Goal: Task Accomplishment & Management: Manage account settings

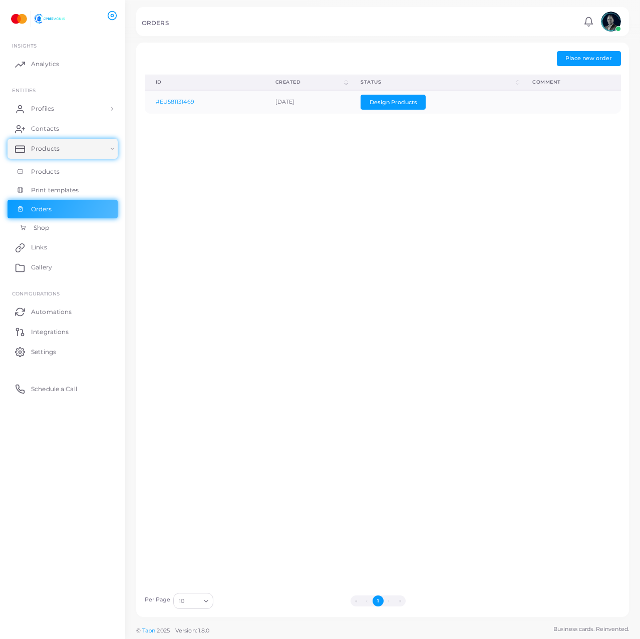
click at [31, 225] on link "Shop" at bounding box center [63, 227] width 110 height 19
click at [163, 274] on div "ID (Click to clear sorting) Created (Click to sort Ascending) Status (Click to …" at bounding box center [382, 331] width 487 height 512
click at [41, 120] on link "Contacts" at bounding box center [63, 129] width 110 height 20
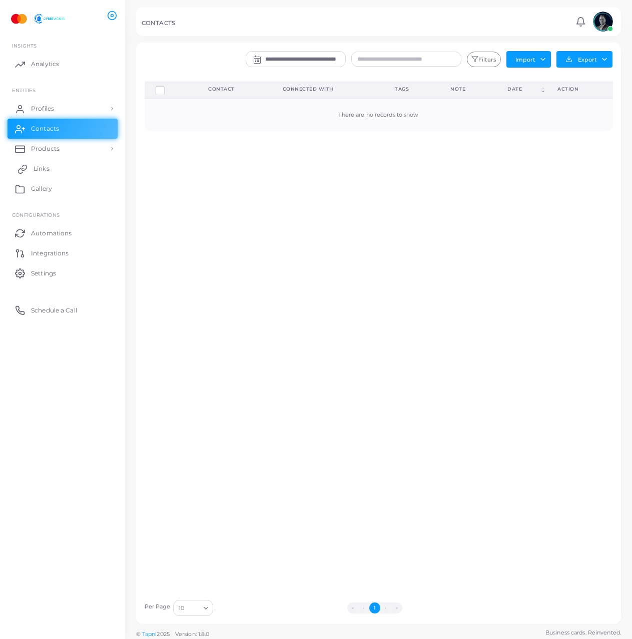
click at [92, 176] on link "Links" at bounding box center [63, 169] width 110 height 20
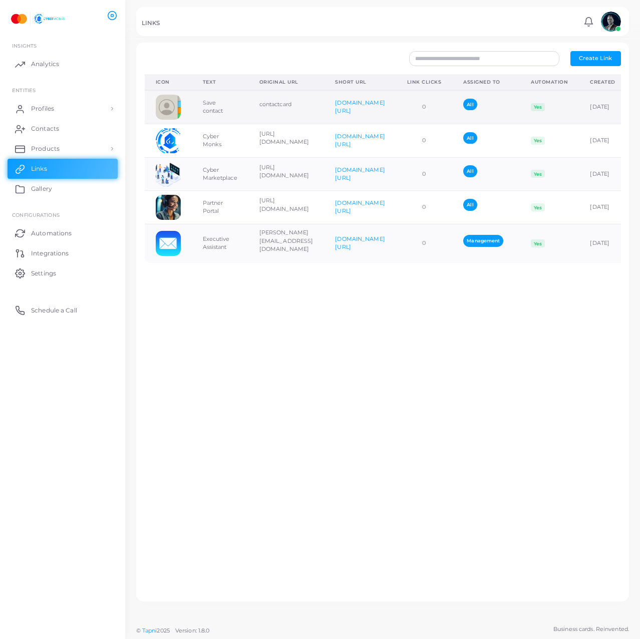
click at [324, 112] on td "contactcard" at bounding box center [286, 107] width 76 height 34
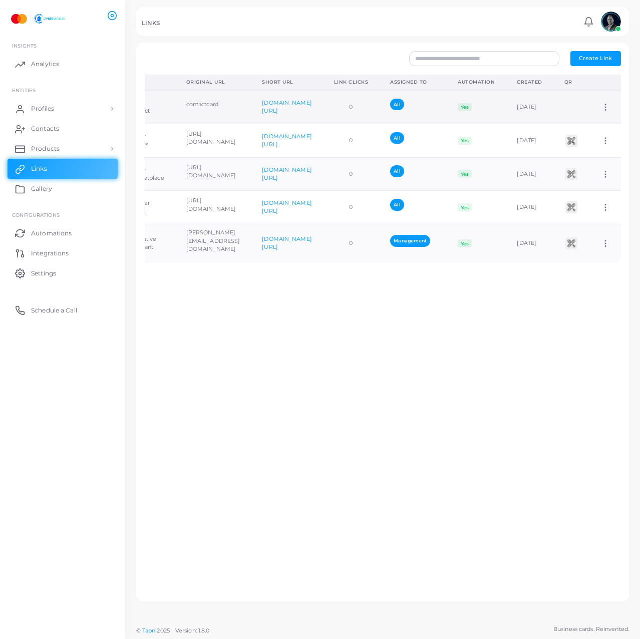
click at [593, 111] on td "Assign to Team Edit Link Delete Link" at bounding box center [605, 107] width 31 height 34
click at [601, 106] on icon at bounding box center [605, 107] width 9 height 9
click at [592, 111] on ul "Assign to Team Edit Link Delete Link" at bounding box center [590, 132] width 72 height 52
click at [601, 107] on icon at bounding box center [605, 107] width 9 height 9
click at [595, 133] on span "Edit Link" at bounding box center [587, 133] width 24 height 8
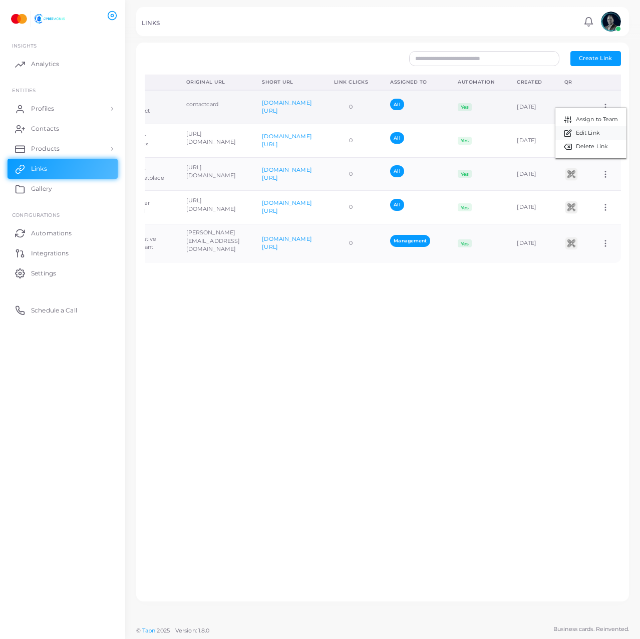
type input "**********"
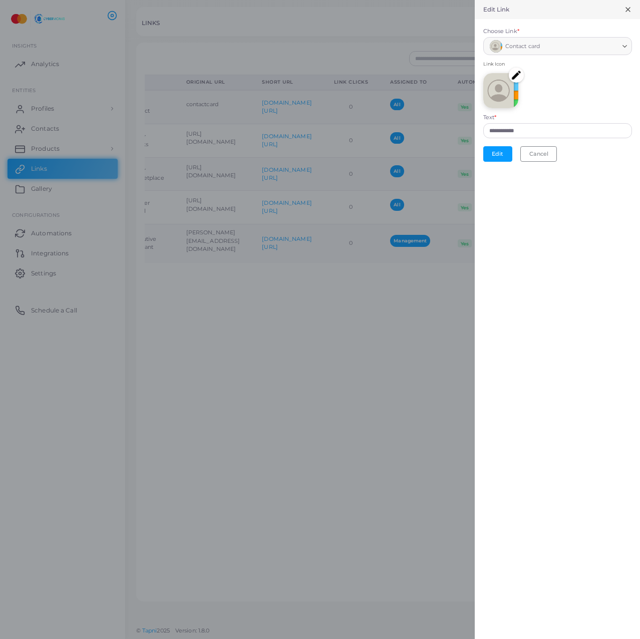
click at [622, 45] on icon "Search for option" at bounding box center [625, 47] width 8 height 8
click at [629, 5] on div "Edit Link" at bounding box center [556, 9] width 165 height 19
click at [626, 10] on icon at bounding box center [628, 10] width 8 height 8
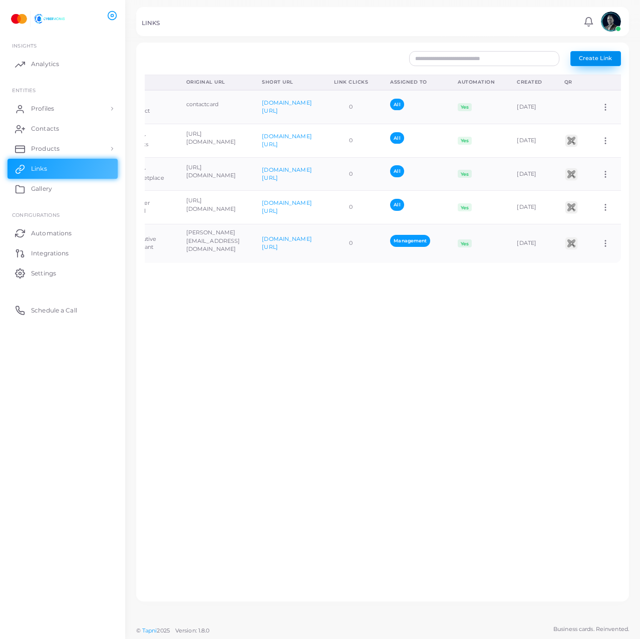
click at [588, 59] on span "Create Link" at bounding box center [595, 58] width 33 height 7
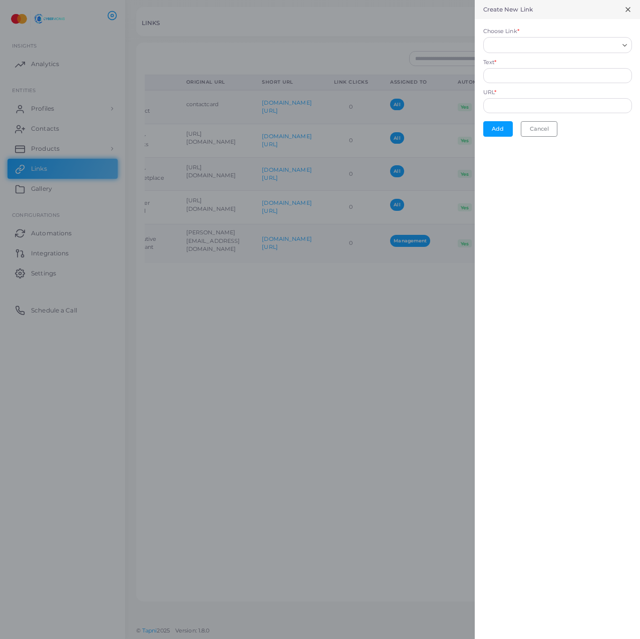
click at [571, 46] on input "Choose Link *" at bounding box center [552, 45] width 131 height 11
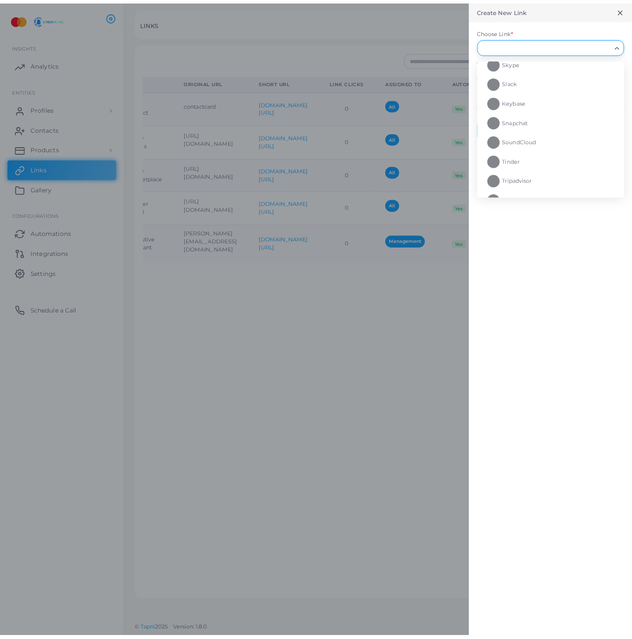
scroll to position [995, 0]
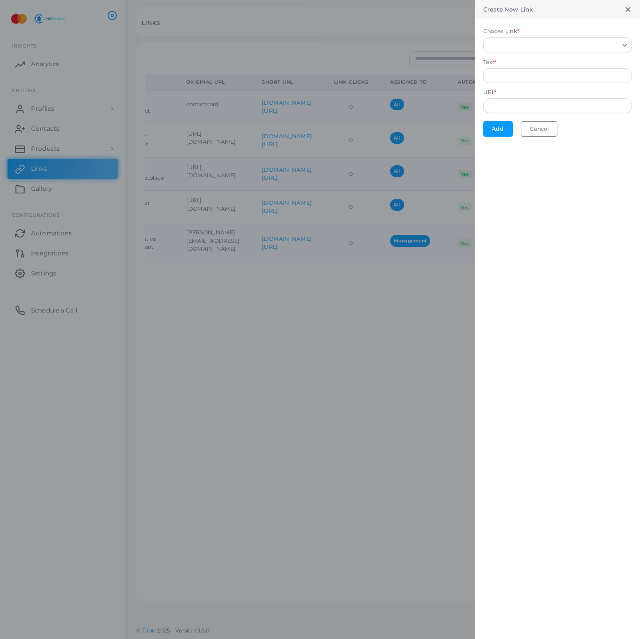
click at [629, 17] on div "Create New Link" at bounding box center [556, 9] width 165 height 19
click at [629, 13] on icon at bounding box center [628, 10] width 8 height 8
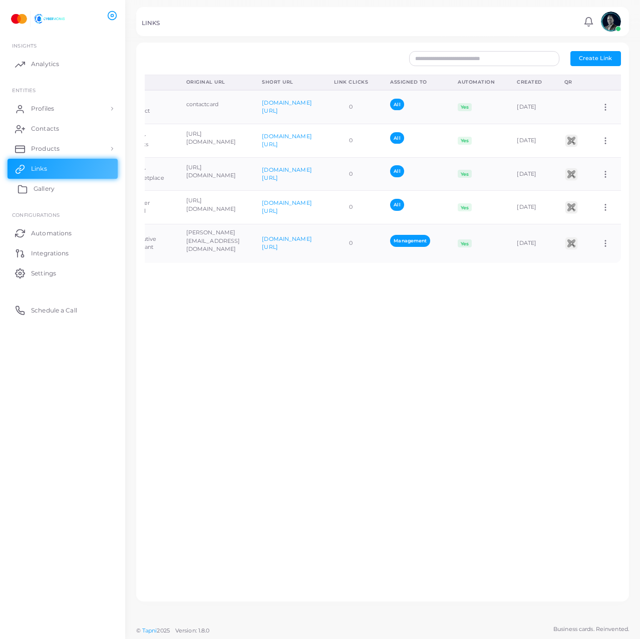
click at [56, 179] on link "Gallery" at bounding box center [63, 189] width 110 height 20
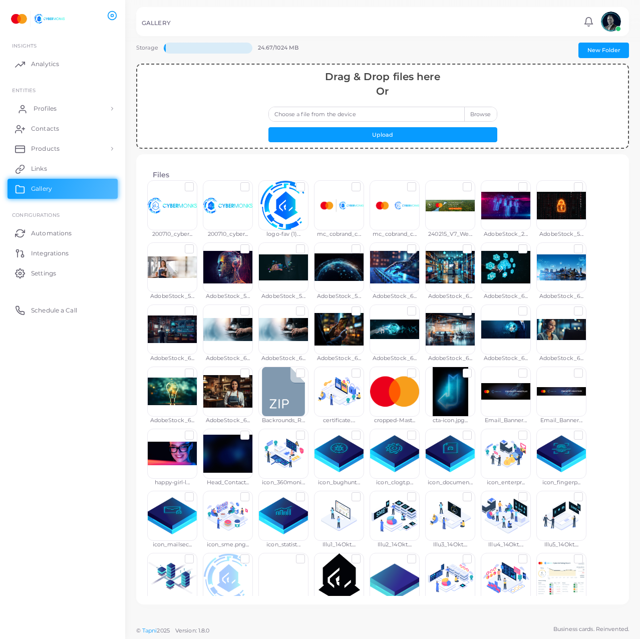
click at [71, 106] on link "Profiles" at bounding box center [63, 109] width 110 height 20
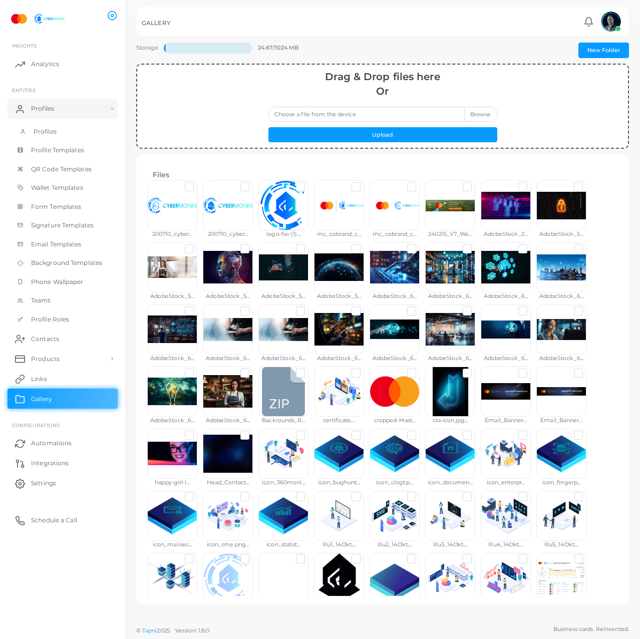
click at [78, 140] on link "Profiles" at bounding box center [63, 131] width 110 height 19
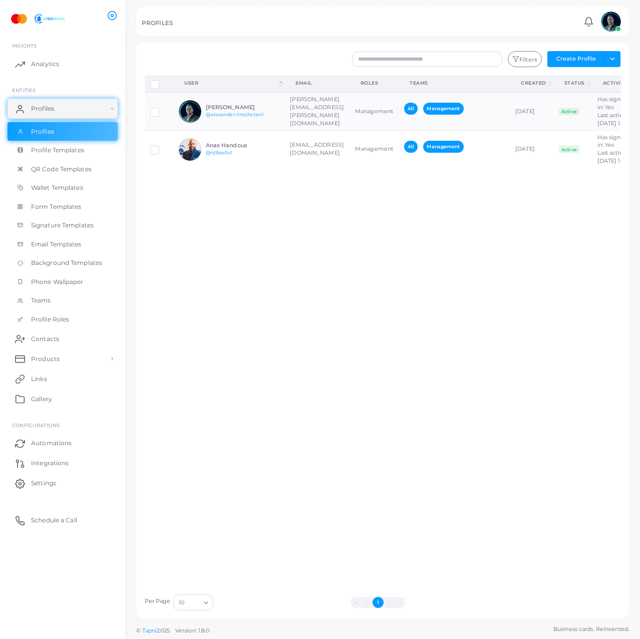
click at [452, 362] on div "Disconnect Profiles Delete Profile Show Selections Download QRs User (Click to …" at bounding box center [382, 332] width 487 height 513
click at [286, 130] on td "[PERSON_NAME][EMAIL_ADDRESS][PERSON_NAME][DOMAIN_NAME]" at bounding box center [316, 111] width 65 height 38
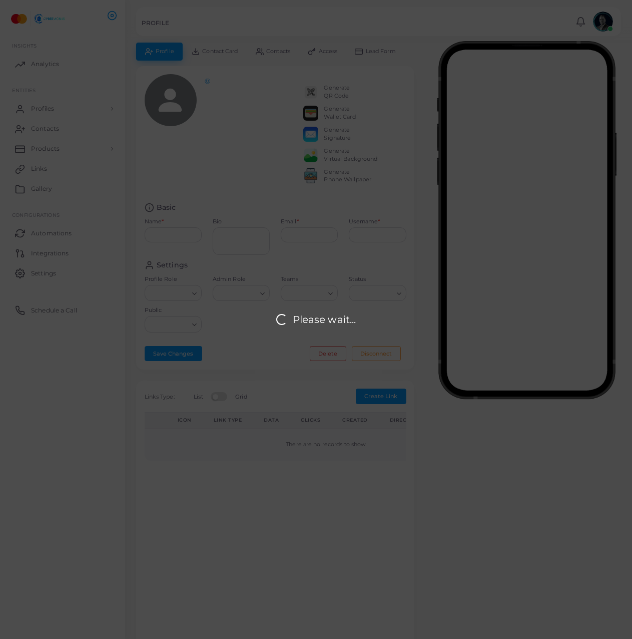
type input "**********"
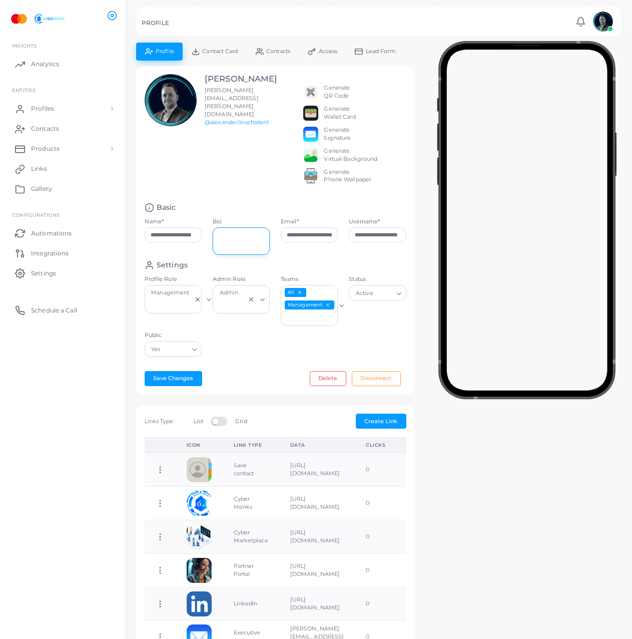
click at [230, 244] on textarea "Bio" at bounding box center [241, 241] width 57 height 28
click at [263, 301] on div "Admin Loading..." at bounding box center [241, 293] width 57 height 16
click at [278, 270] on div "Settings" at bounding box center [276, 265] width 262 height 10
click at [191, 353] on icon "Search for option" at bounding box center [195, 350] width 8 height 8
click at [277, 341] on div "Settings Profile Role Management Loading... Admin Role Admin Loading... Teams A…" at bounding box center [275, 311] width 273 height 103
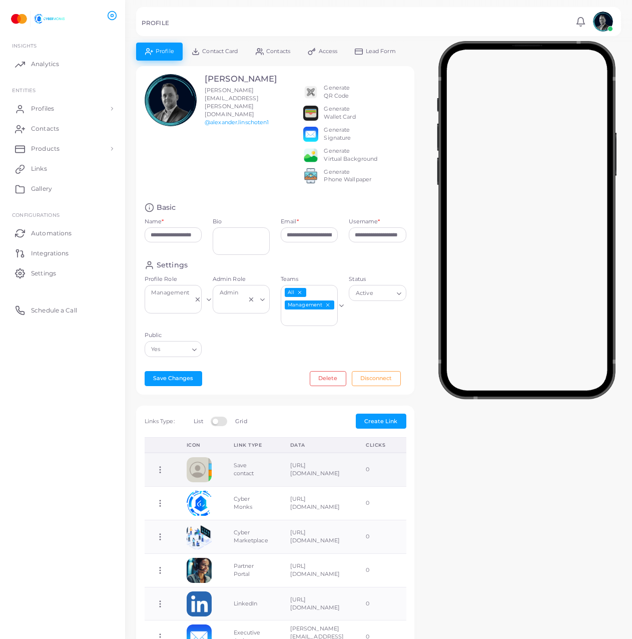
click at [274, 476] on td "Save contact" at bounding box center [251, 469] width 57 height 34
